Goal: Task Accomplishment & Management: Use online tool/utility

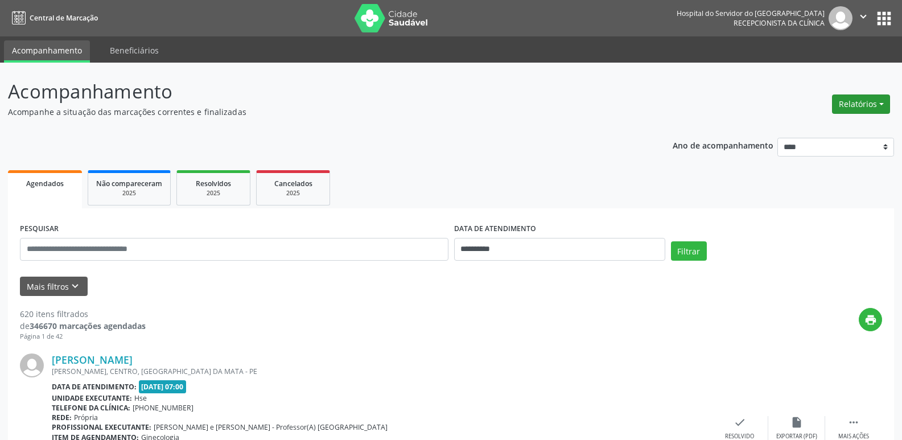
click at [869, 109] on button "Relatórios" at bounding box center [861, 103] width 58 height 19
click at [857, 129] on link "Agendamentos" at bounding box center [829, 129] width 122 height 16
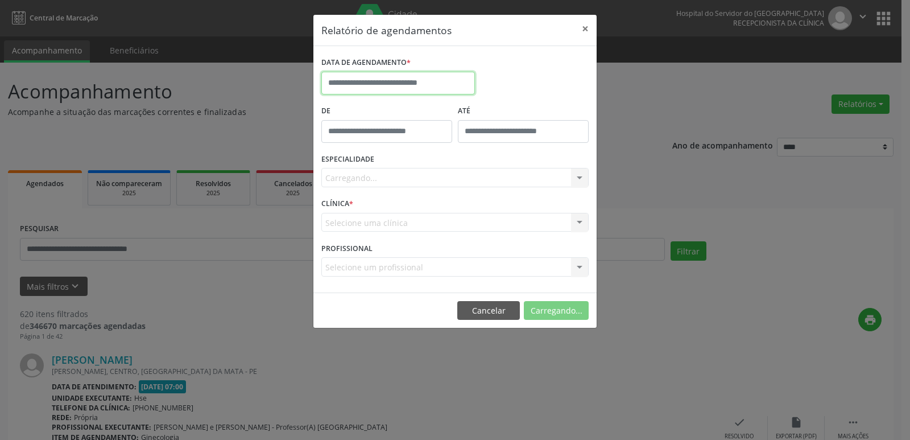
click at [378, 93] on body "**********" at bounding box center [455, 220] width 910 height 440
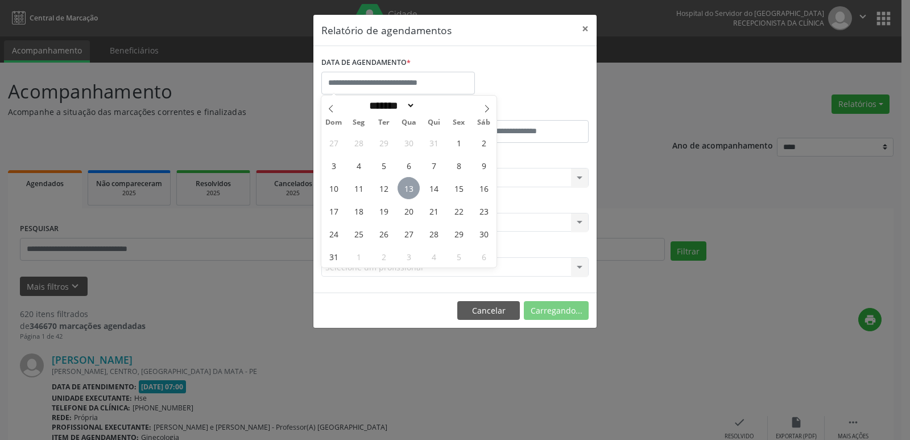
click at [399, 190] on span "13" at bounding box center [409, 188] width 22 height 22
type input "**********"
click at [403, 189] on span "13" at bounding box center [409, 188] width 22 height 22
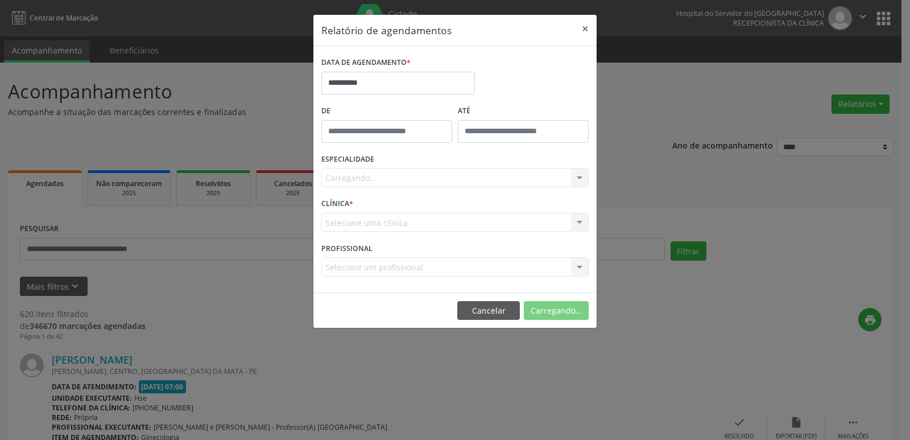
click at [404, 185] on div "Carregando... Nenhum resultado encontrado para: " " Não há nenhuma opção para s…" at bounding box center [454, 177] width 267 height 19
click at [488, 243] on div "PROFISSIONAL Selecione um profissional Nenhum resultado encontrado para: " " Nã…" at bounding box center [455, 261] width 273 height 44
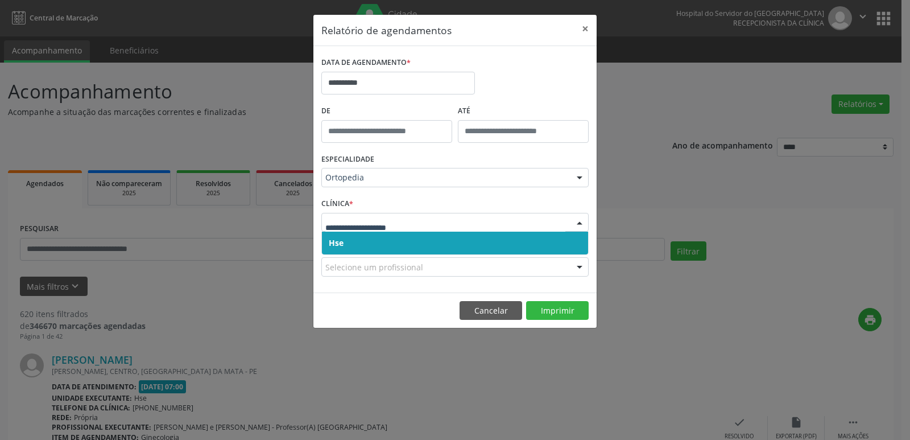
drag, startPoint x: 457, startPoint y: 249, endPoint x: 453, endPoint y: 228, distance: 21.4
click at [456, 236] on span "Hse" at bounding box center [455, 243] width 266 height 23
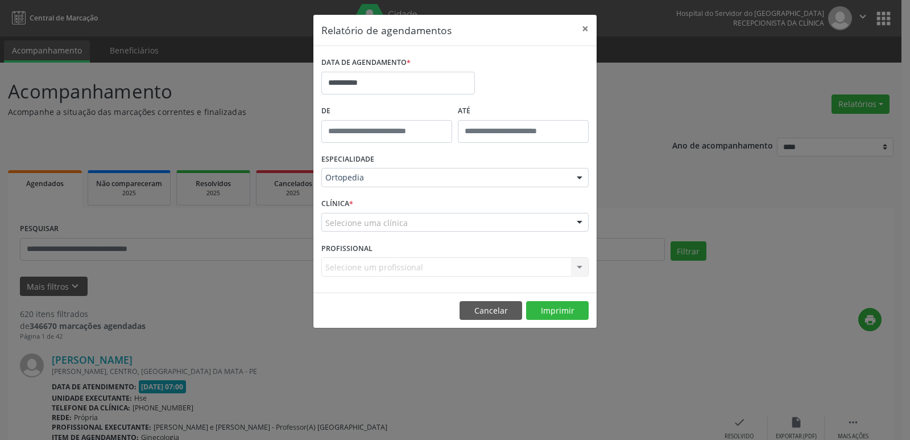
click at [452, 219] on div "Selecione uma clínica" at bounding box center [454, 222] width 267 height 19
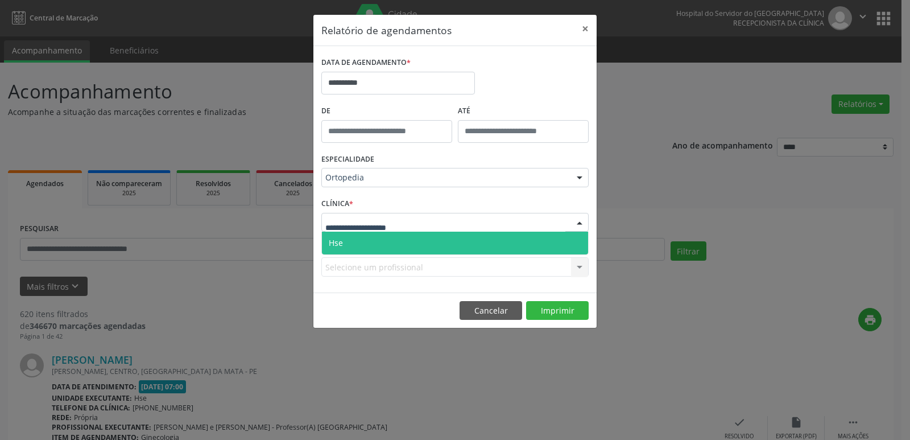
click at [450, 233] on span "Hse" at bounding box center [455, 243] width 266 height 23
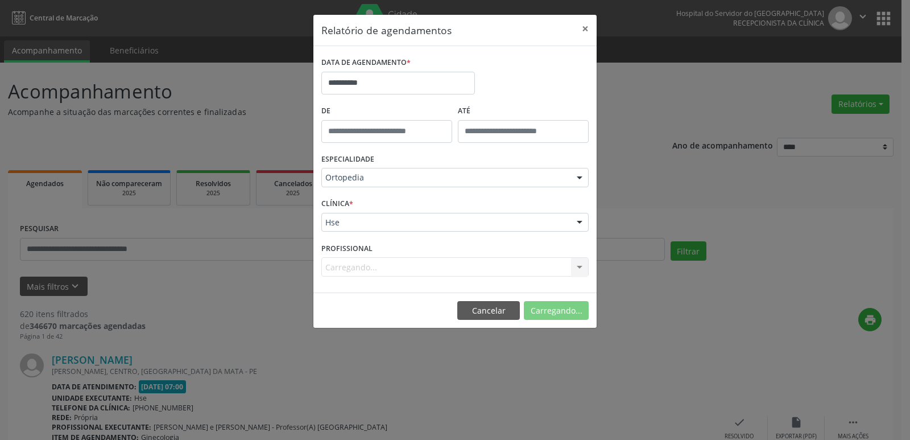
click at [437, 258] on div "Carregando... Nenhum resultado encontrado para: " " Não há nenhuma opção para s…" at bounding box center [454, 266] width 267 height 19
click at [437, 272] on div "Carregando... Nenhum resultado encontrado para: " " Não há nenhuma opção para s…" at bounding box center [454, 266] width 267 height 19
click at [439, 265] on div at bounding box center [454, 266] width 267 height 19
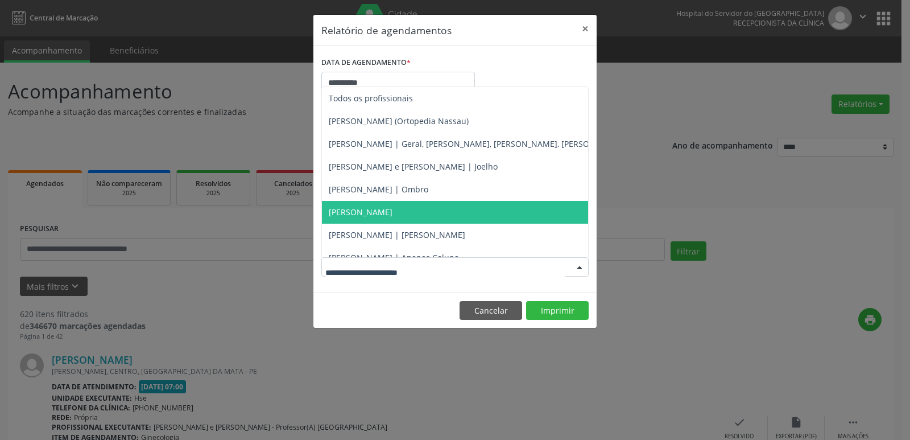
click at [393, 214] on span "[PERSON_NAME]" at bounding box center [361, 211] width 64 height 11
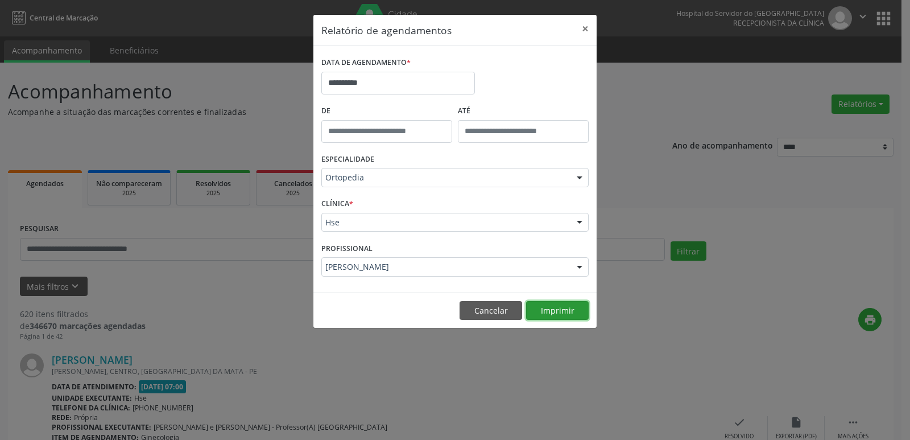
click at [564, 309] on button "Imprimir" at bounding box center [557, 310] width 63 height 19
click at [420, 277] on div "PROFISSIONAL Carlos Roberto Pinheiro Rihan Todos os profissionais Alexey Alves …" at bounding box center [455, 261] width 273 height 44
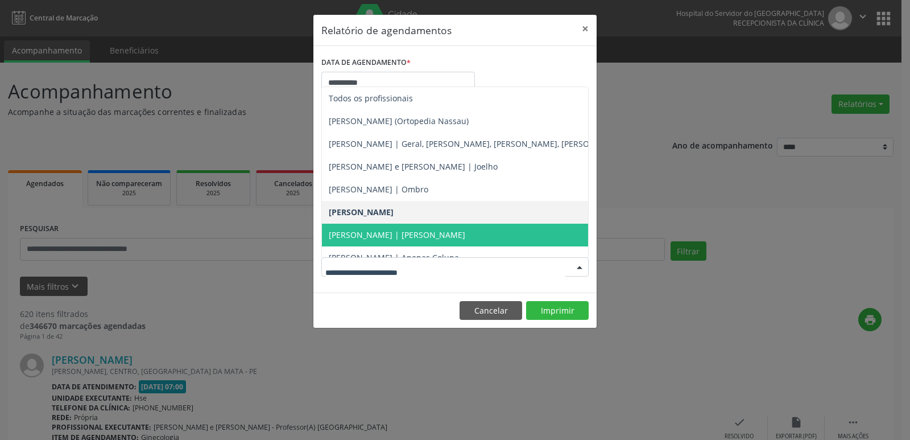
click at [452, 243] on span "[PERSON_NAME] | [PERSON_NAME]" at bounding box center [513, 235] width 383 height 23
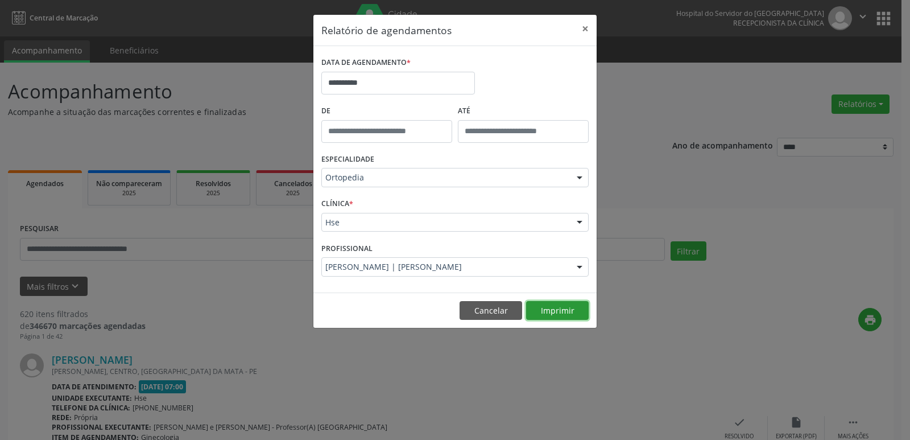
click at [547, 310] on button "Imprimir" at bounding box center [557, 310] width 63 height 19
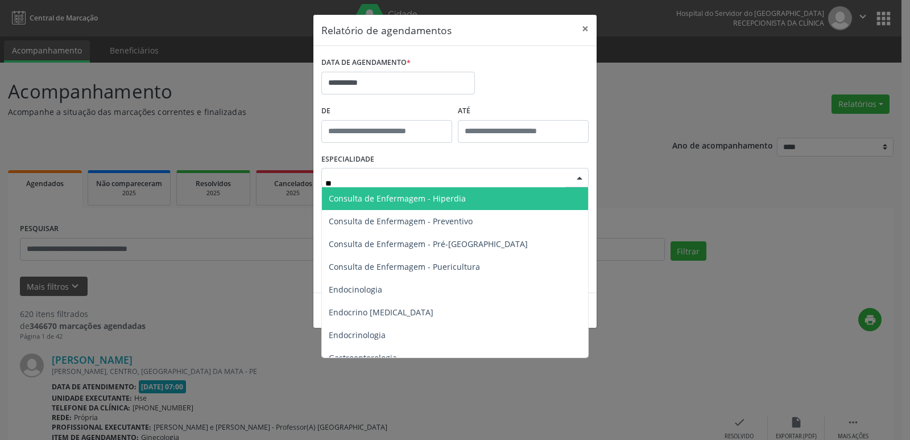
type input "***"
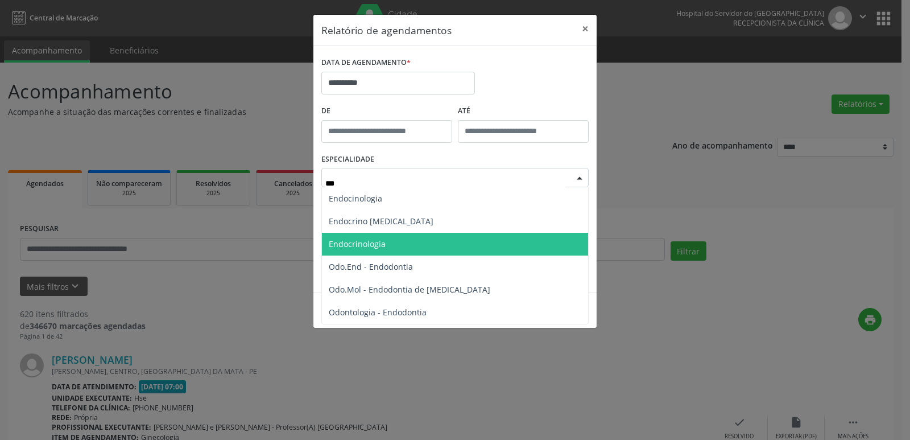
click at [417, 239] on span "Endocrinologia" at bounding box center [455, 244] width 266 height 23
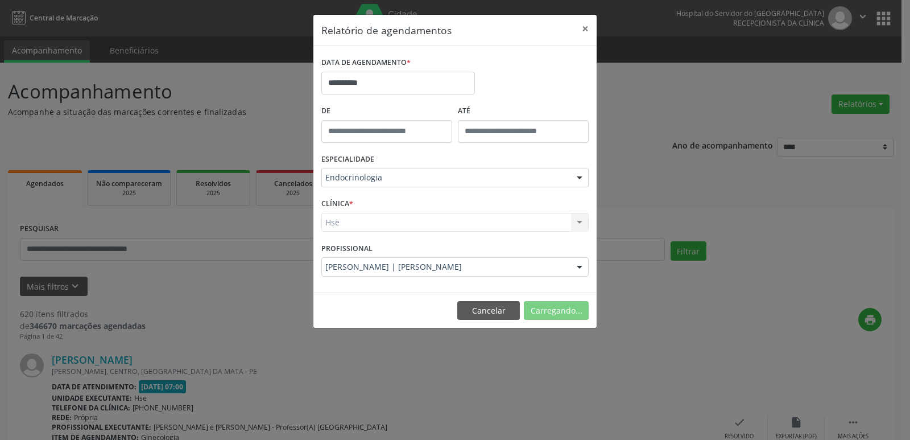
click at [390, 225] on div "Hse Hse Nenhum resultado encontrado para: " " Não há nenhuma opção para ser exi…" at bounding box center [454, 222] width 267 height 19
click at [387, 226] on div "Hse Hse Nenhum resultado encontrado para: " " Não há nenhuma opção para ser exi…" at bounding box center [454, 222] width 267 height 19
click at [365, 225] on div "Hse Hse Nenhum resultado encontrado para: " " Não há nenhuma opção para ser exi…" at bounding box center [454, 222] width 267 height 19
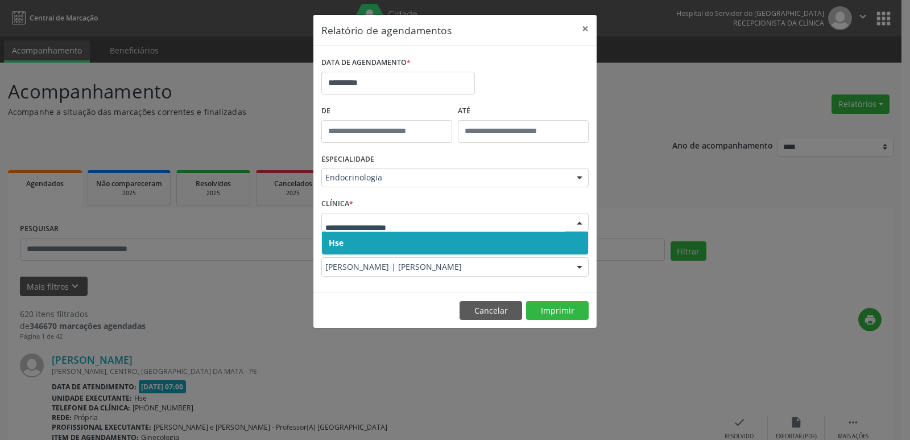
click at [420, 238] on span "Hse" at bounding box center [455, 243] width 266 height 23
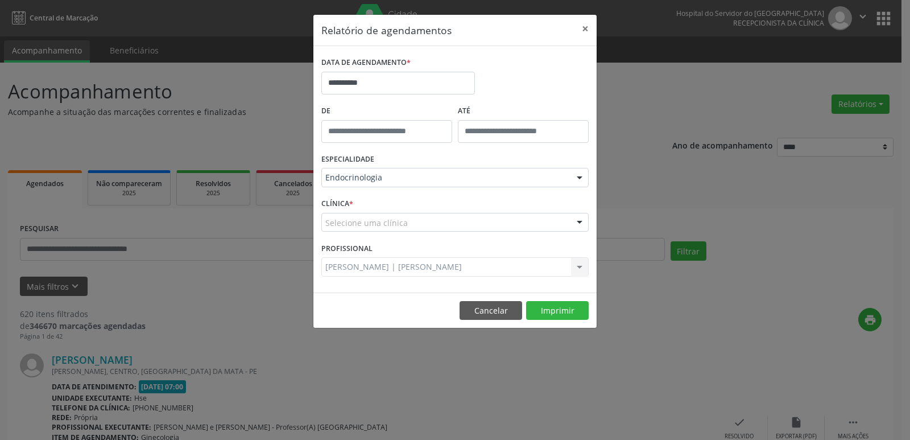
click at [420, 232] on div "Selecione uma clínica Hse Nenhum resultado encontrado para: " " Não há nenhuma …" at bounding box center [454, 222] width 267 height 19
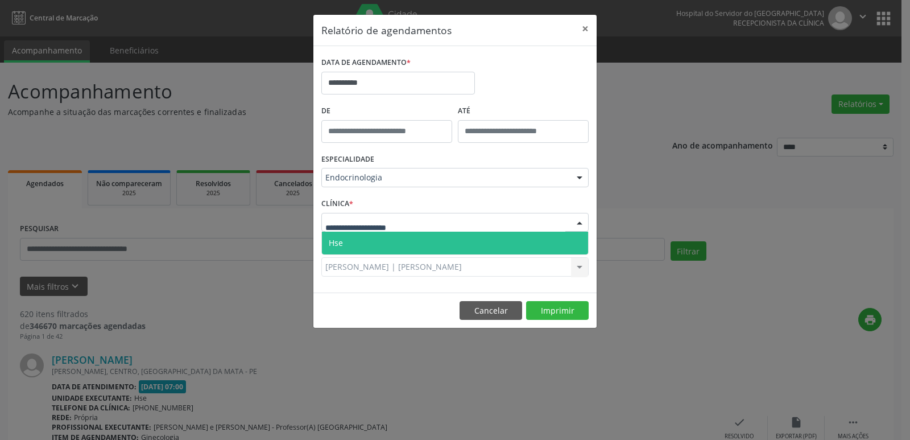
click at [420, 236] on span "Hse" at bounding box center [455, 243] width 266 height 23
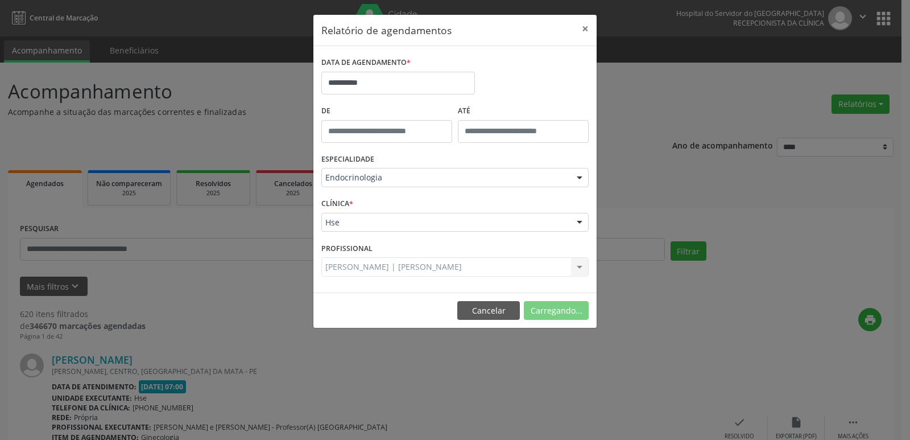
click at [429, 268] on div "Carlos Roberto Pinheiro Rihan | Joelho Todos os profissionais Alexey Alves (Ort…" at bounding box center [454, 266] width 267 height 19
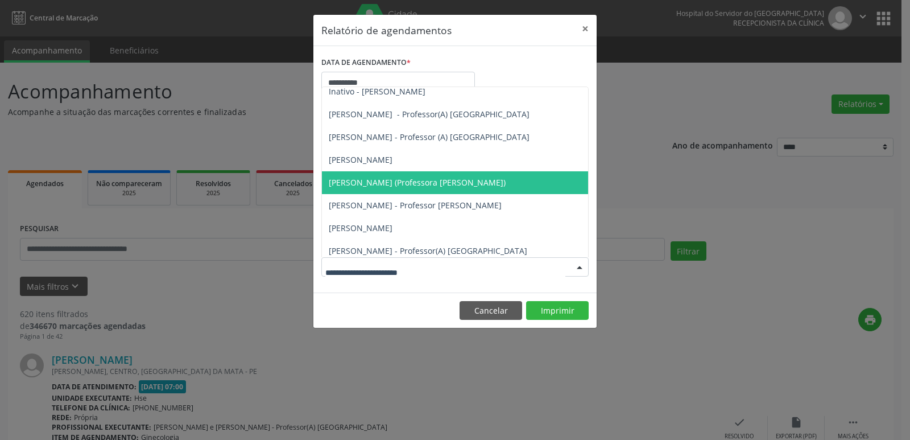
scroll to position [100, 0]
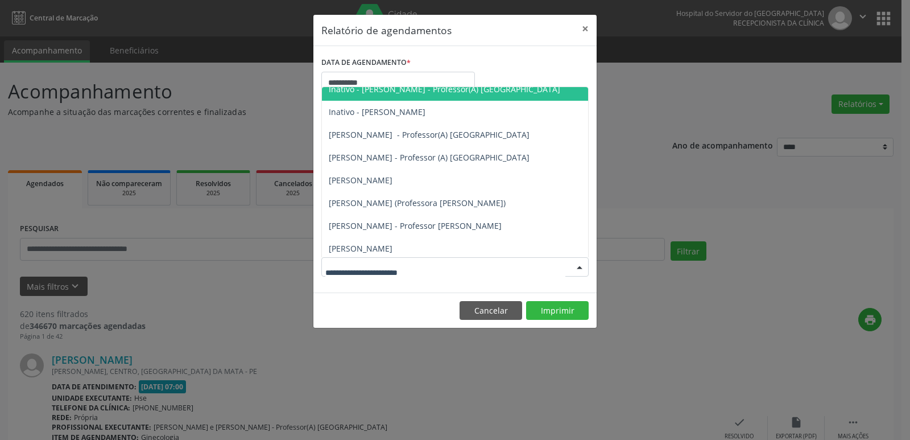
type input "*"
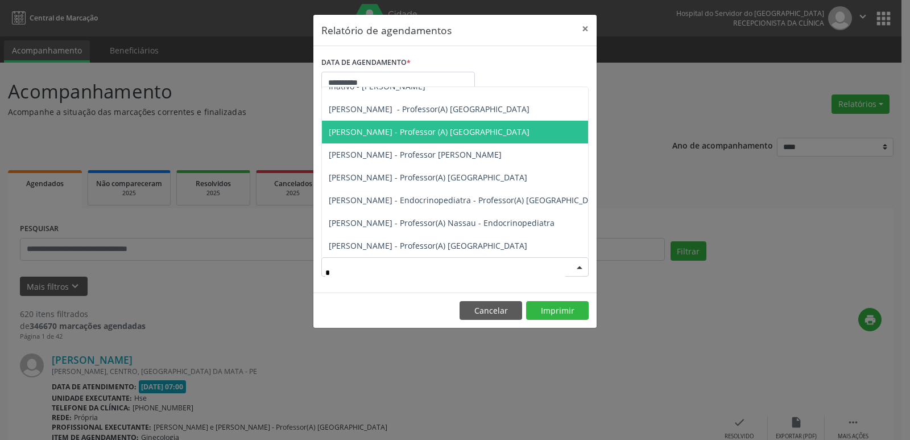
scroll to position [66, 0]
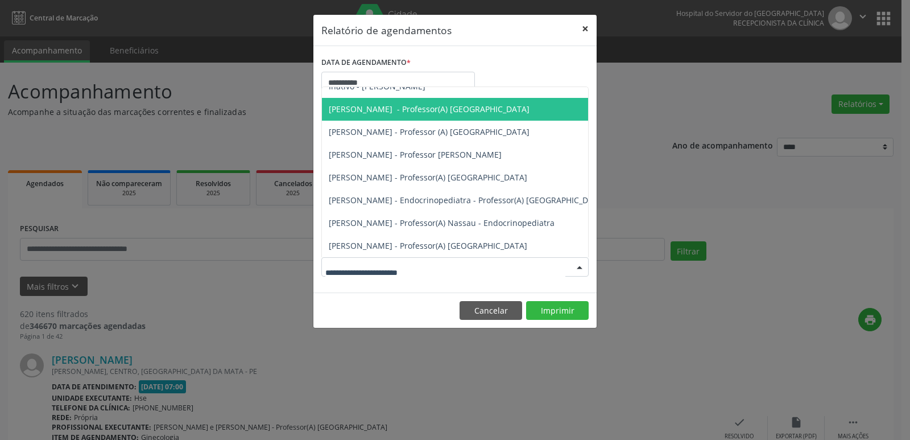
click at [579, 32] on button "×" at bounding box center [585, 29] width 23 height 28
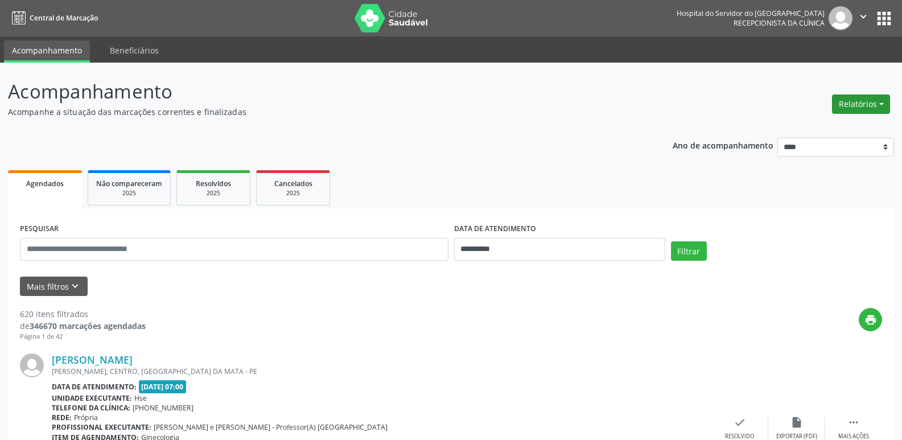
click at [848, 102] on button "Relatórios" at bounding box center [861, 103] width 58 height 19
click at [852, 133] on link "Agendamentos" at bounding box center [829, 129] width 122 height 16
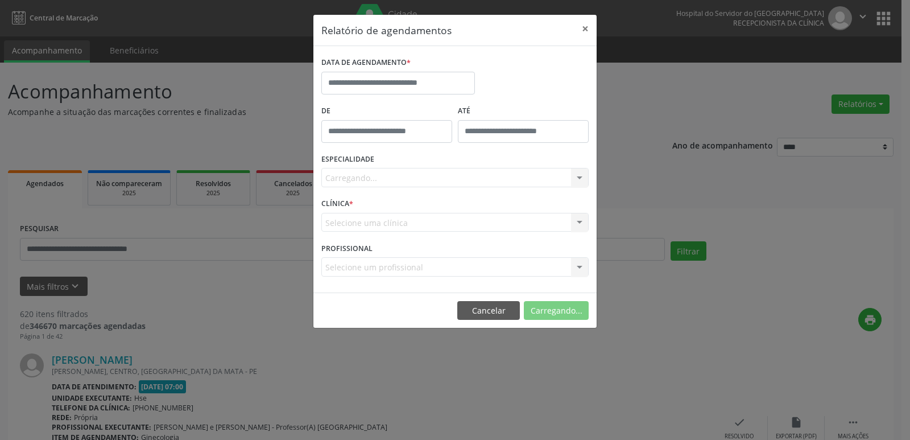
click at [397, 179] on div "Carregando... Todas as especialidades Alergologia Angiologia Arritmologia Cardi…" at bounding box center [454, 177] width 267 height 19
click at [395, 177] on div "Carregando... Todas as especialidades Alergologia Angiologia Arritmologia Cardi…" at bounding box center [454, 177] width 267 height 19
click at [392, 185] on div "Seleciona uma especialidade" at bounding box center [454, 177] width 267 height 19
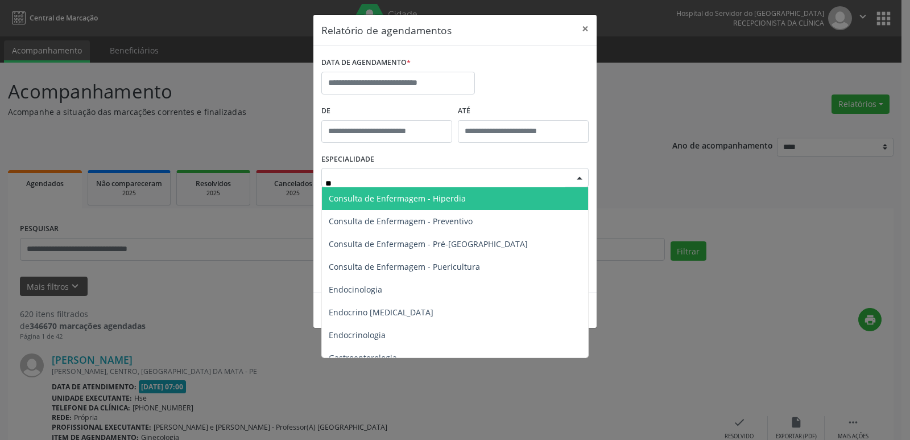
type input "***"
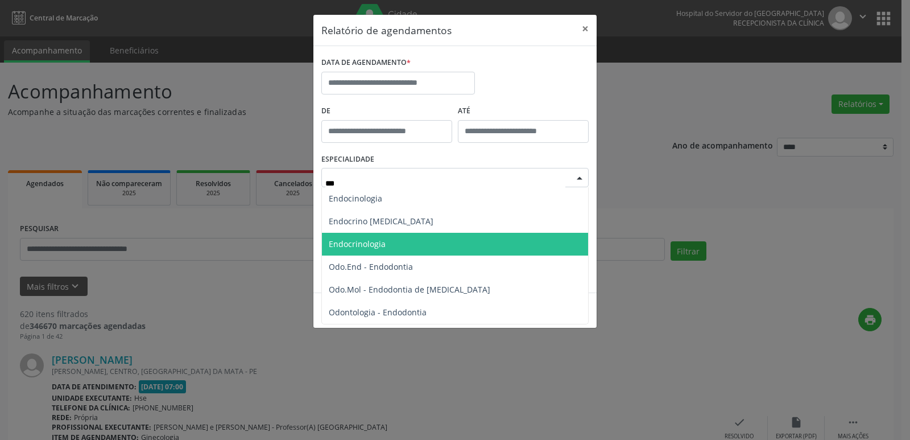
click at [495, 242] on span "Endocrinologia" at bounding box center [455, 244] width 266 height 23
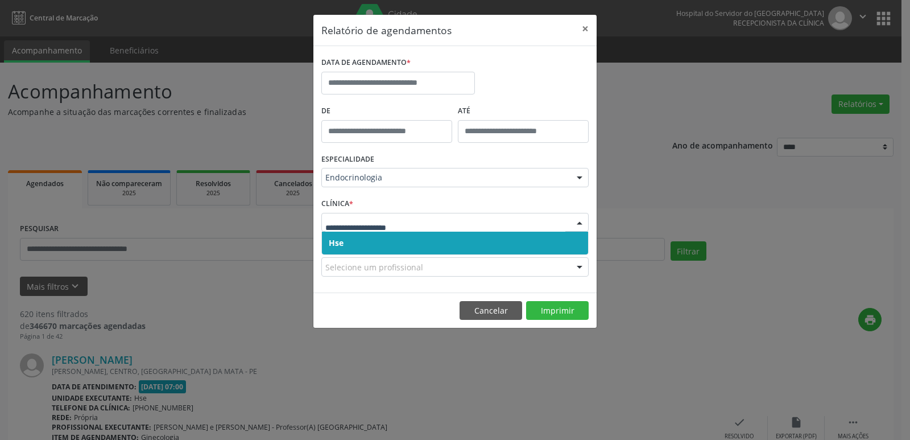
click at [387, 249] on span "Hse" at bounding box center [455, 243] width 266 height 23
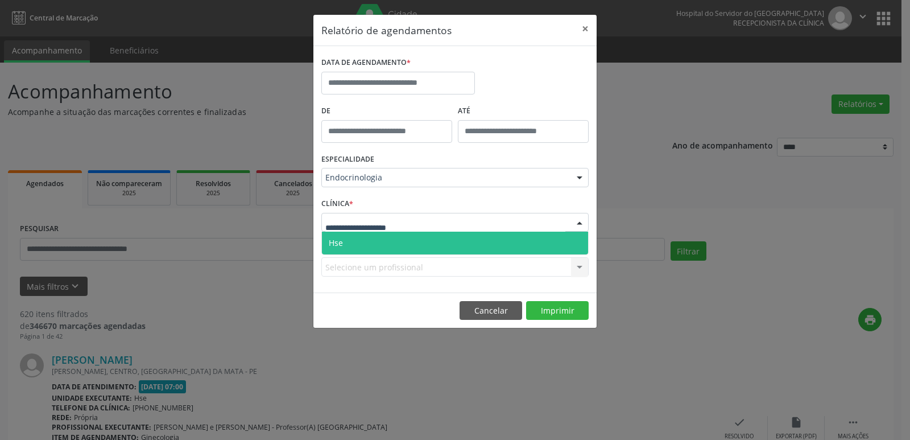
click at [388, 246] on span "Hse" at bounding box center [455, 243] width 266 height 23
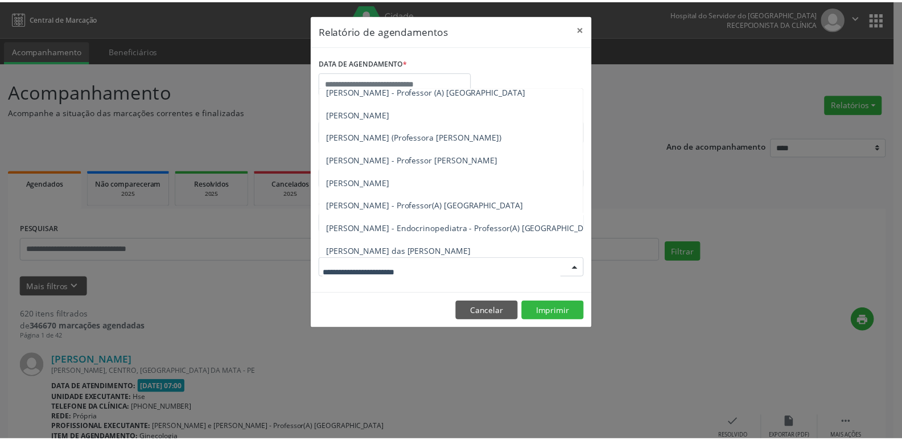
scroll to position [157, 0]
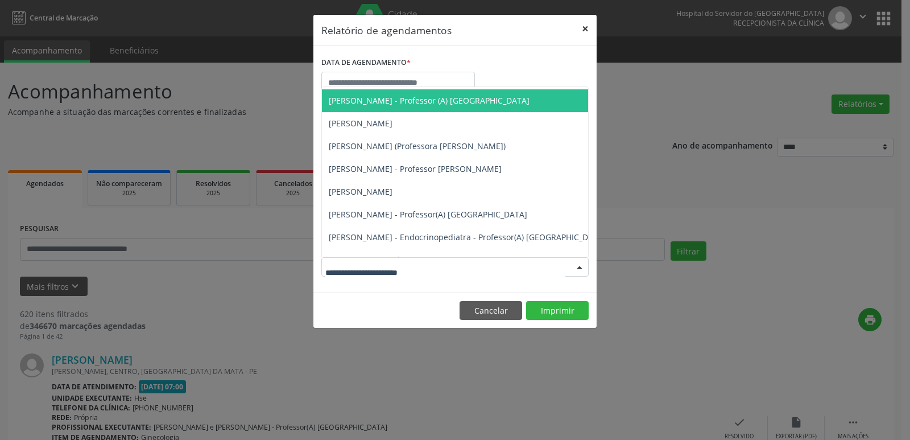
click at [581, 32] on button "×" at bounding box center [585, 29] width 23 height 28
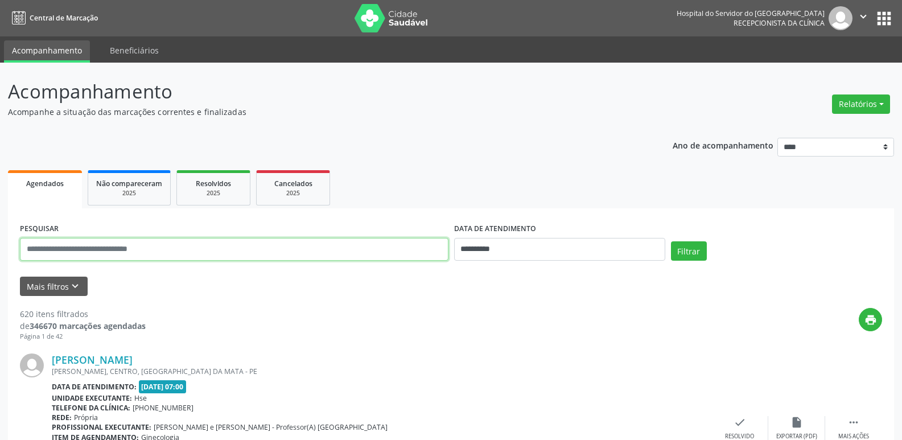
click at [207, 248] on input "text" at bounding box center [234, 249] width 428 height 23
click at [671, 241] on button "Filtrar" at bounding box center [689, 250] width 36 height 19
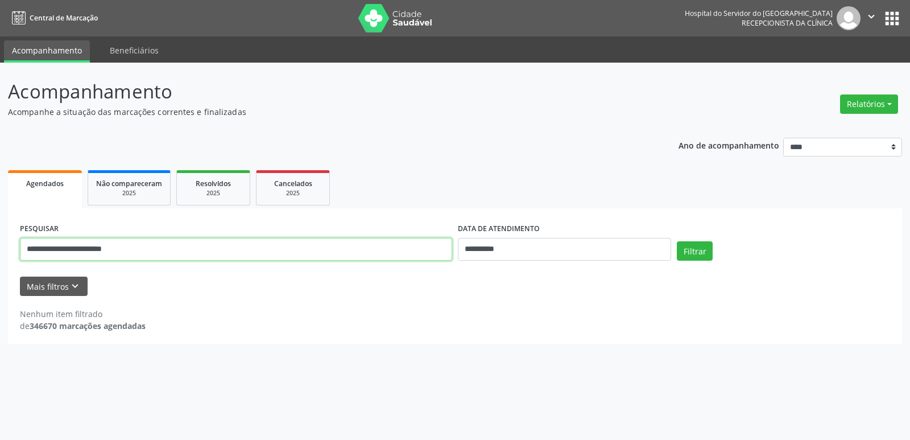
click at [111, 255] on input "**********" at bounding box center [236, 249] width 432 height 23
click at [677, 241] on button "Filtrar" at bounding box center [695, 250] width 36 height 19
drag, startPoint x: 113, startPoint y: 249, endPoint x: 128, endPoint y: 271, distance: 27.1
click at [113, 249] on input "**********" at bounding box center [236, 249] width 432 height 23
click at [677, 241] on button "Filtrar" at bounding box center [695, 250] width 36 height 19
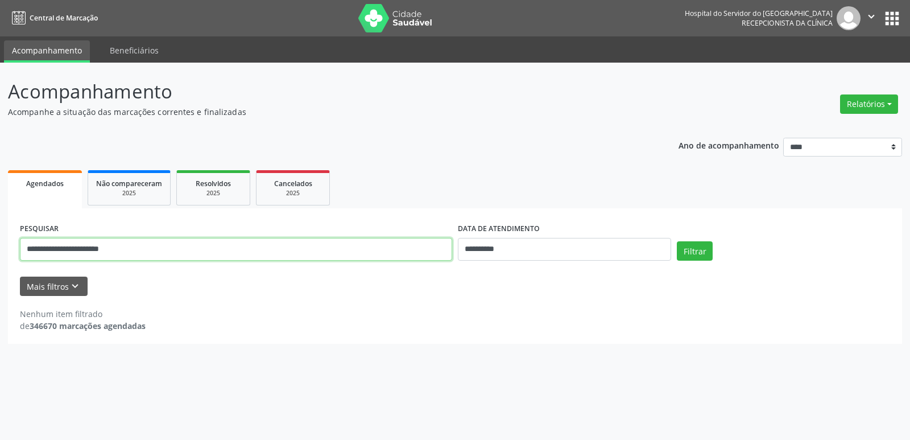
click at [67, 253] on input "**********" at bounding box center [236, 249] width 432 height 23
type input "**********"
click at [677, 241] on button "Filtrar" at bounding box center [695, 250] width 36 height 19
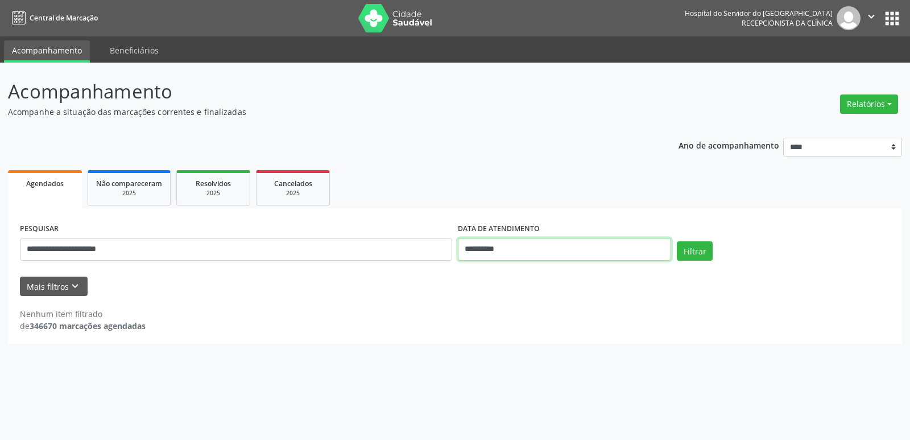
click at [497, 257] on body "**********" at bounding box center [455, 220] width 910 height 440
click at [497, 255] on input "**********" at bounding box center [564, 249] width 213 height 23
click at [677, 241] on button "Filtrar" at bounding box center [695, 250] width 36 height 19
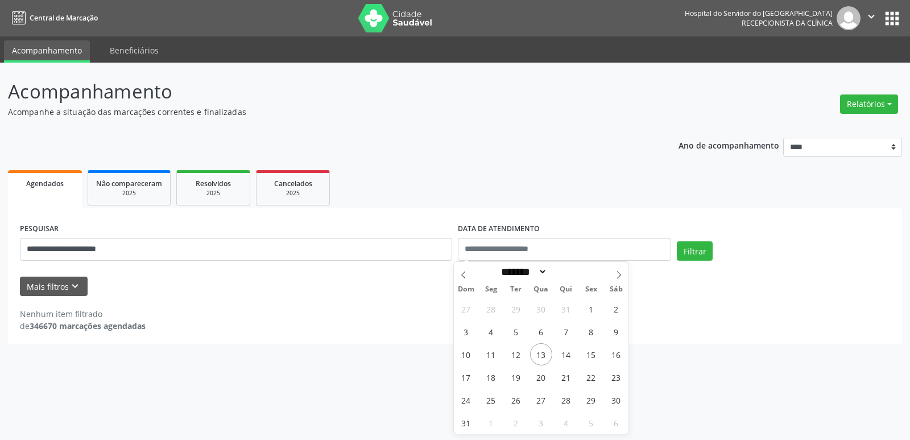
click at [202, 307] on div "Nenhum item filtrado de 346670 marcações agendadas" at bounding box center [455, 314] width 870 height 36
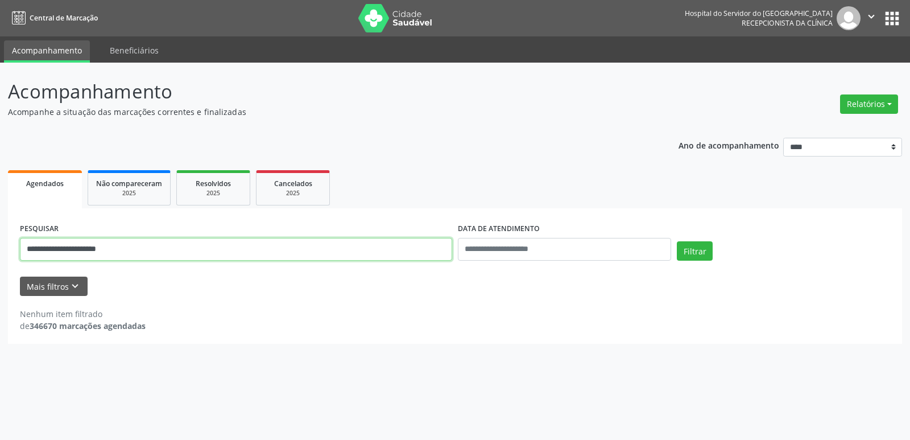
click at [141, 253] on input "**********" at bounding box center [236, 249] width 432 height 23
type input "**********"
click at [677, 241] on button "Filtrar" at bounding box center [695, 250] width 36 height 19
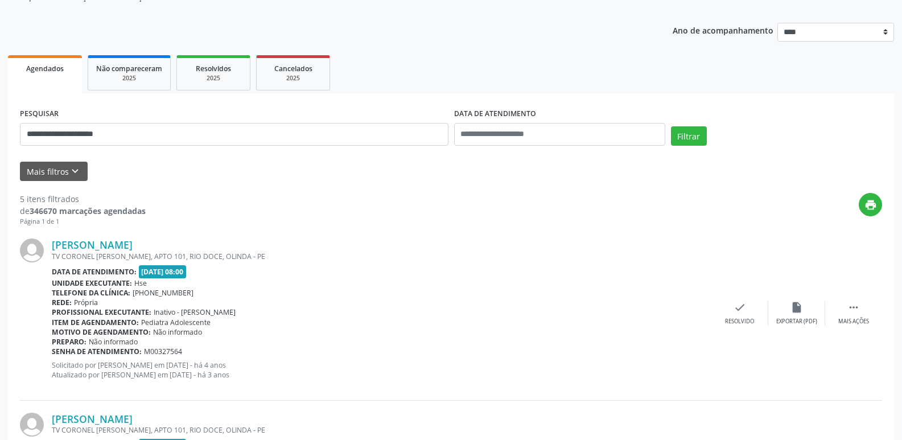
scroll to position [107, 0]
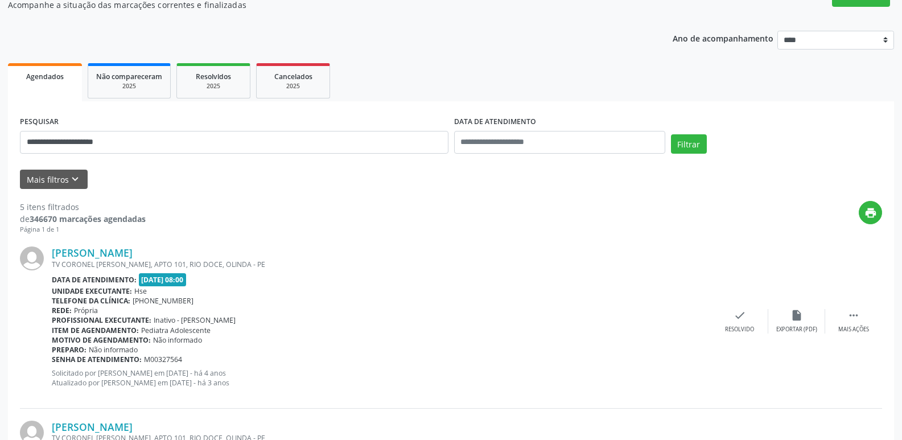
click at [241, 79] on div "Resolvidos" at bounding box center [213, 76] width 57 height 12
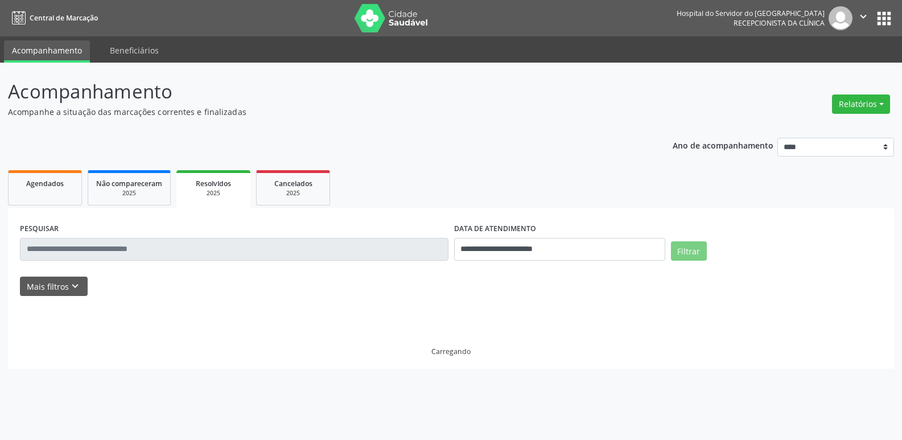
scroll to position [0, 0]
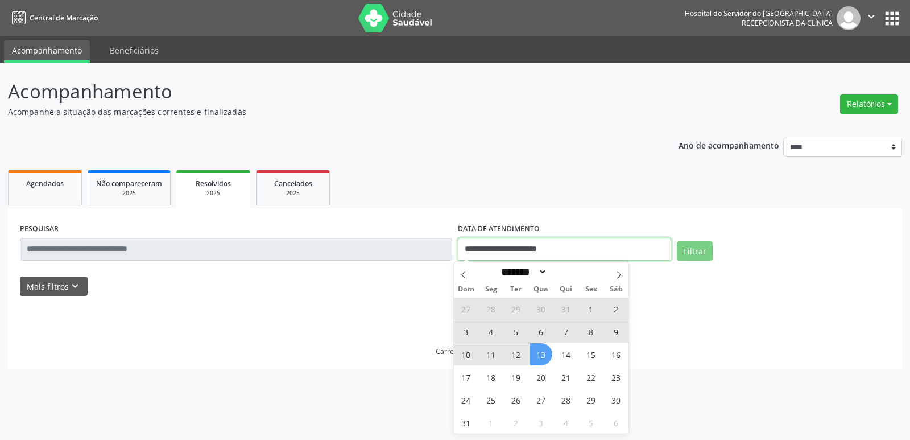
click at [545, 251] on input "**********" at bounding box center [564, 249] width 213 height 23
click at [463, 273] on icon at bounding box center [463, 274] width 4 height 7
select select "*"
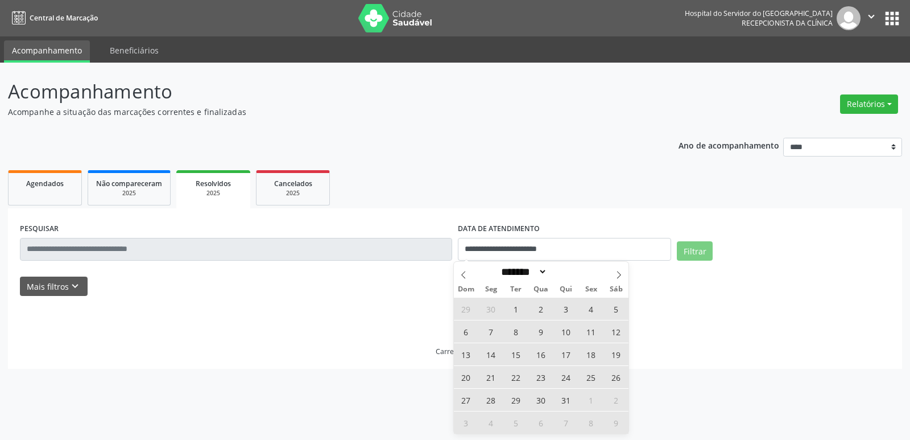
click at [737, 311] on div "Carregando" at bounding box center [455, 332] width 870 height 48
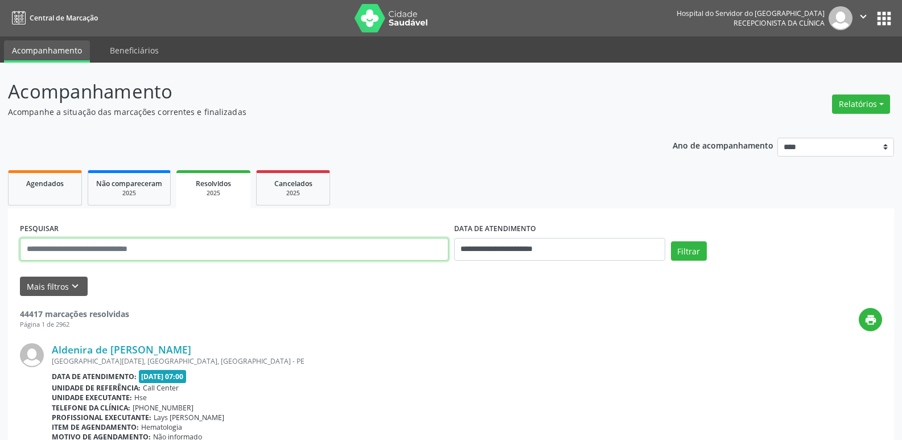
click at [133, 249] on input "text" at bounding box center [234, 249] width 428 height 23
type input "**********"
click at [671, 241] on button "Filtrar" at bounding box center [689, 250] width 36 height 19
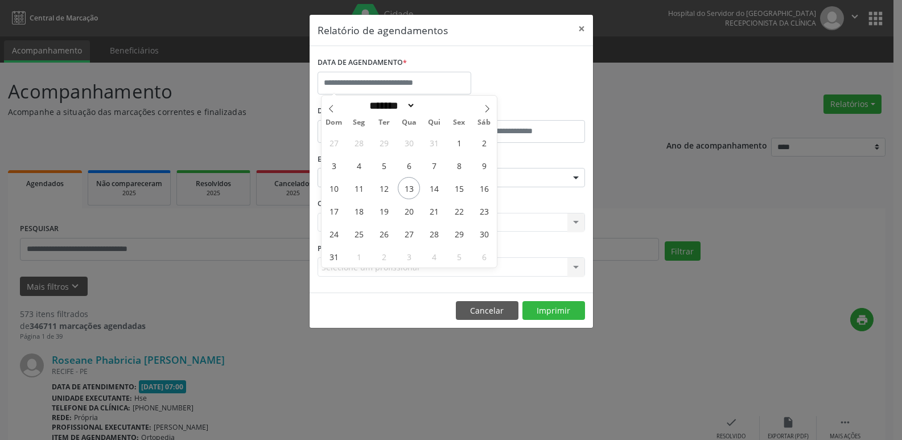
select select "*"
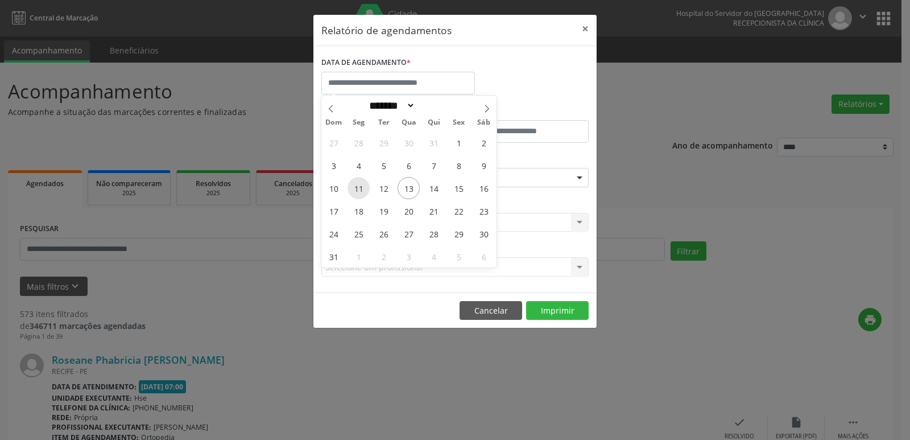
click at [361, 192] on span "11" at bounding box center [359, 188] width 22 height 22
type input "**********"
click at [460, 186] on span "15" at bounding box center [459, 188] width 22 height 22
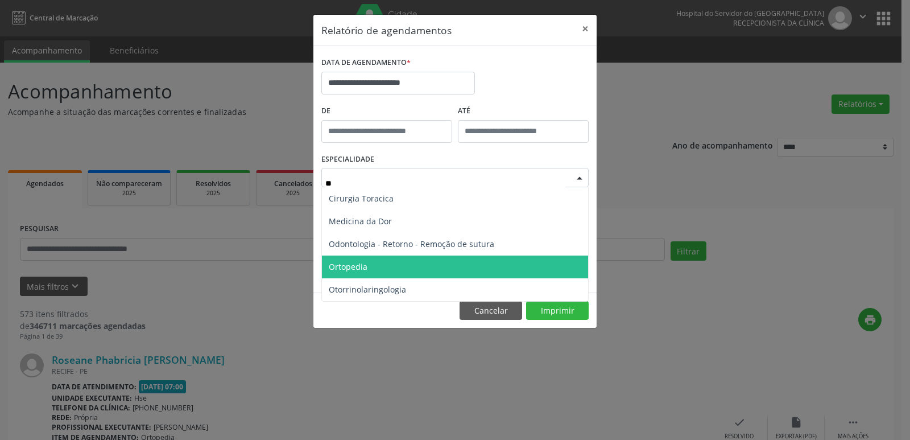
click at [397, 257] on span "Ortopedia" at bounding box center [455, 266] width 266 height 23
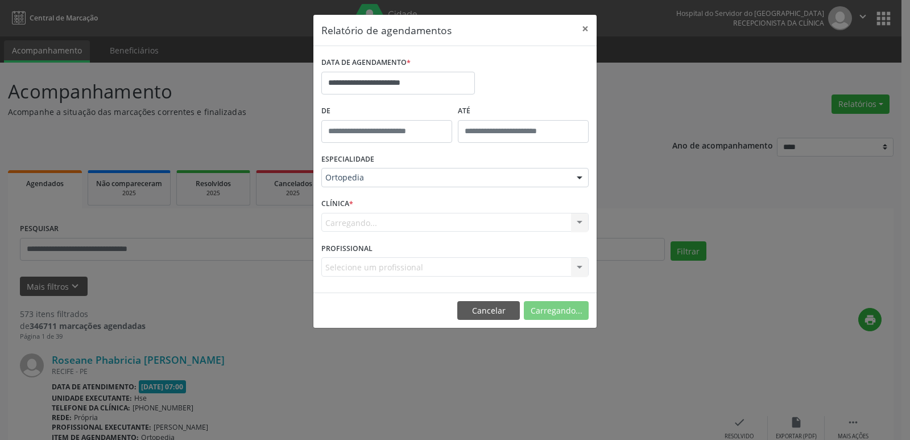
click at [412, 222] on div "Carregando... Nenhum resultado encontrado para: " " Não há nenhuma opção para s…" at bounding box center [454, 222] width 267 height 19
click at [375, 232] on div "Carregando... Nenhum resultado encontrado para: " " Não há nenhuma opção para s…" at bounding box center [454, 222] width 267 height 19
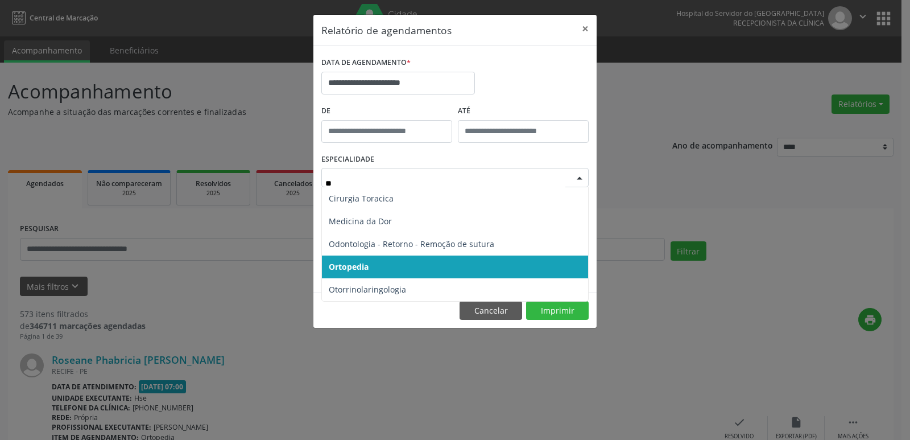
type input "**"
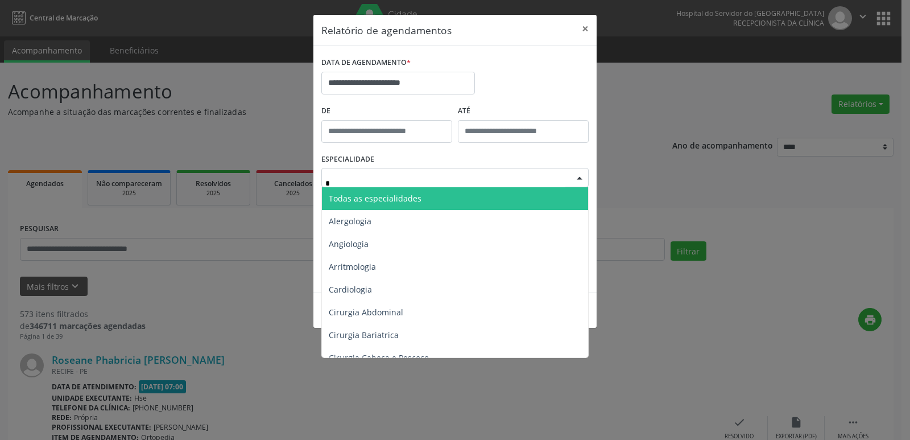
type input "**"
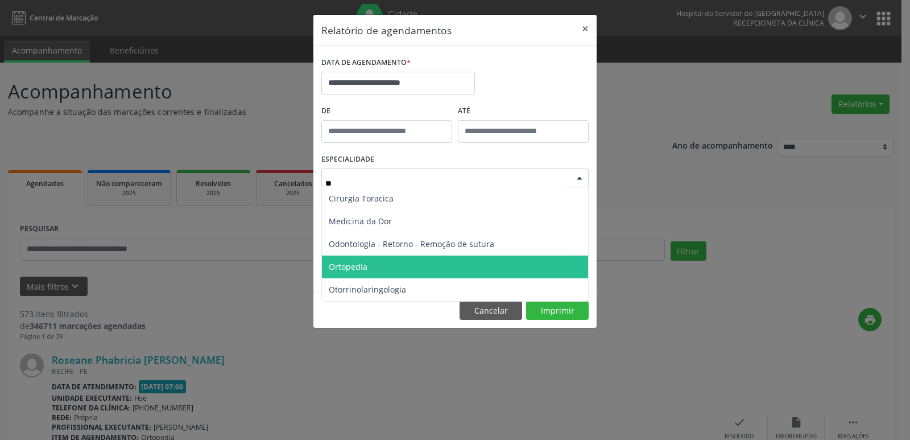
click at [381, 267] on span "Ortopedia" at bounding box center [455, 266] width 266 height 23
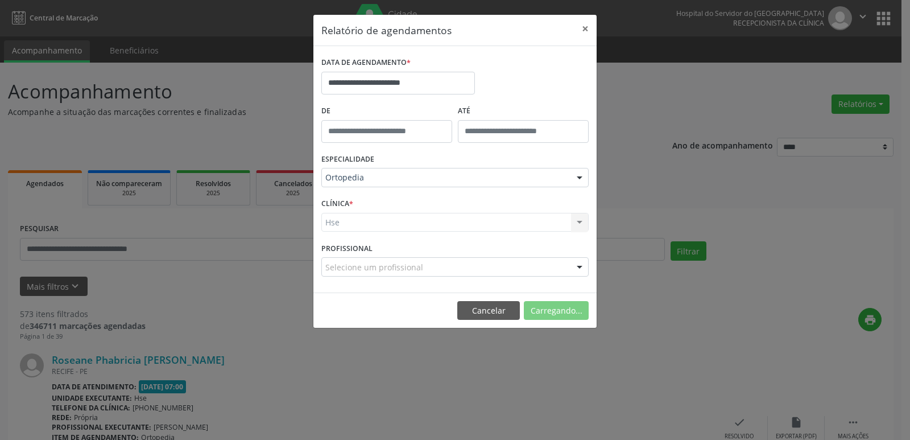
click at [371, 229] on div "Hse Hse Nenhum resultado encontrado para: " " Não há nenhuma opção para ser exi…" at bounding box center [454, 222] width 267 height 19
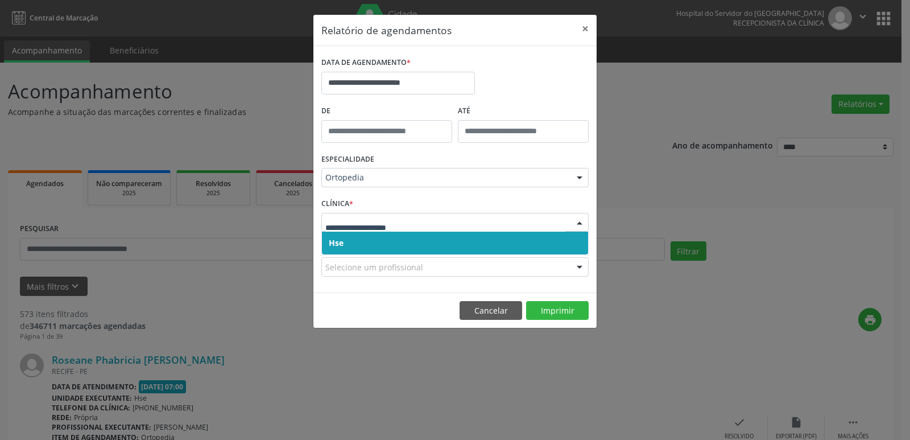
click at [350, 237] on span "Hse" at bounding box center [455, 243] width 266 height 23
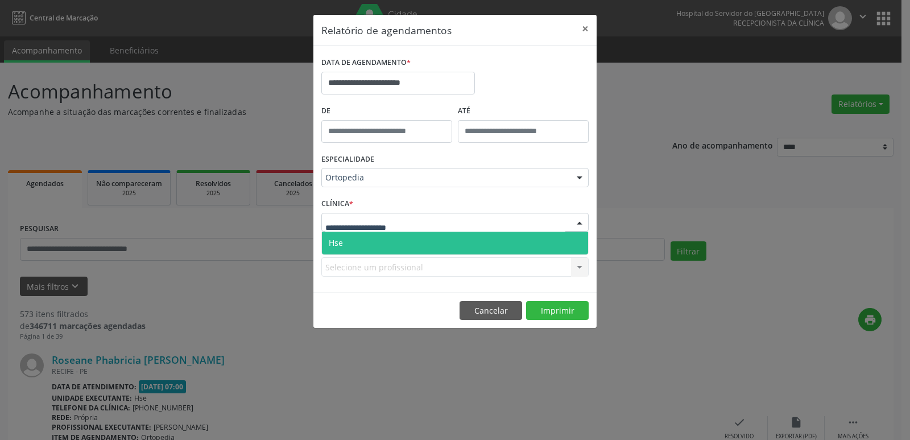
click at [360, 251] on span "Hse" at bounding box center [455, 243] width 266 height 23
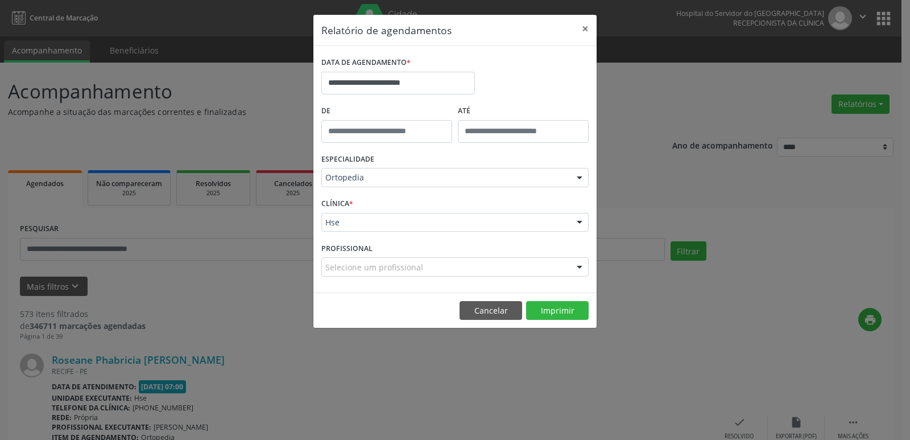
click at [444, 266] on div "Selecione um profissional" at bounding box center [454, 266] width 267 height 19
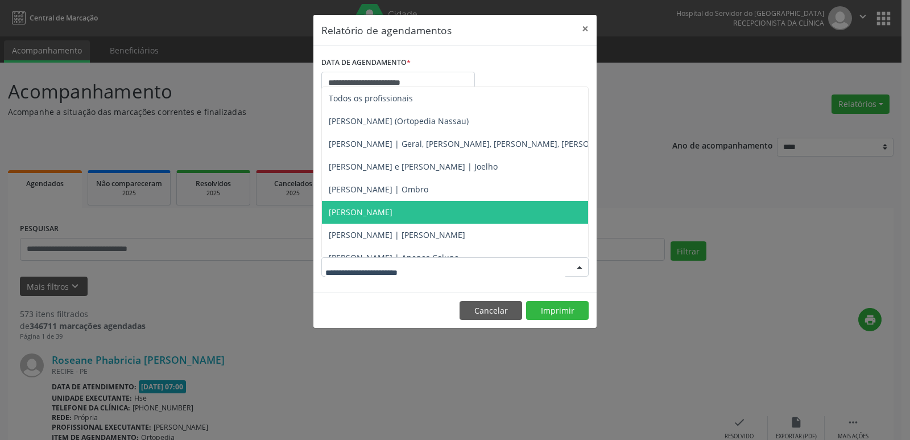
scroll to position [57, 0]
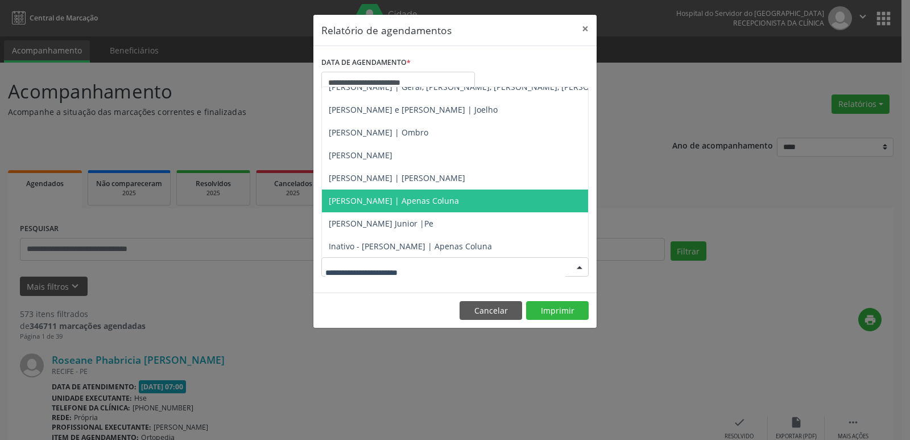
click at [411, 199] on span "[PERSON_NAME] | Apenas Coluna" at bounding box center [394, 200] width 130 height 11
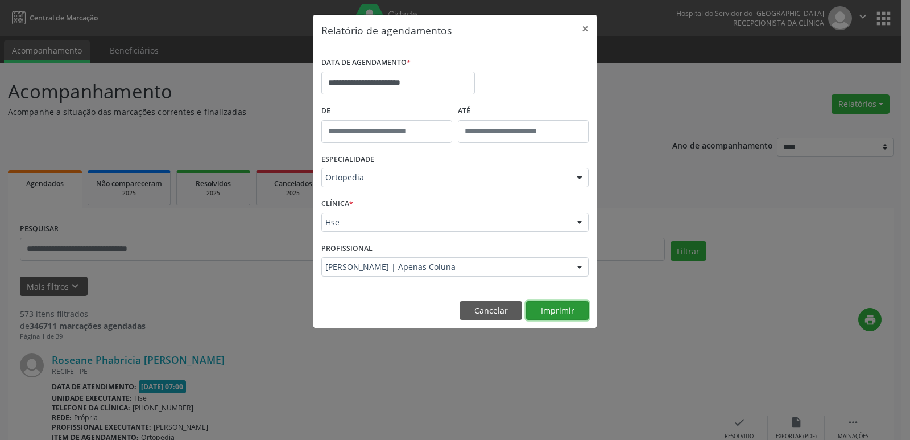
click at [547, 308] on button "Imprimir" at bounding box center [557, 310] width 63 height 19
